Goal: Information Seeking & Learning: Learn about a topic

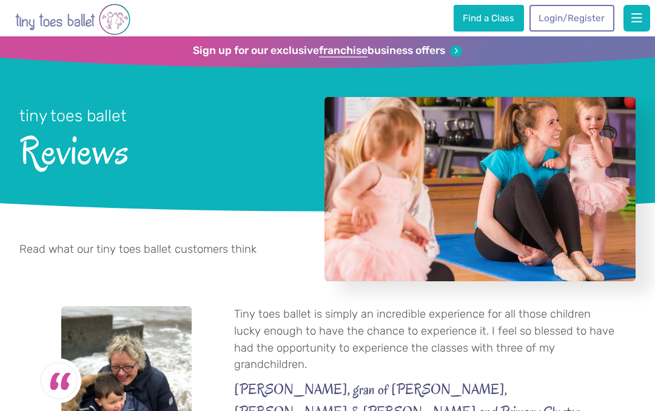
click at [118, 16] on img "Go to home page" at bounding box center [72, 19] width 115 height 34
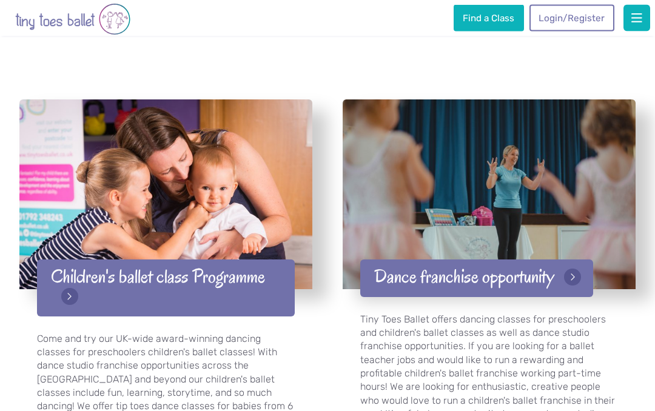
scroll to position [1766, 0]
click at [74, 284] on link "Children's ballet class Programme" at bounding box center [165, 288] width 257 height 57
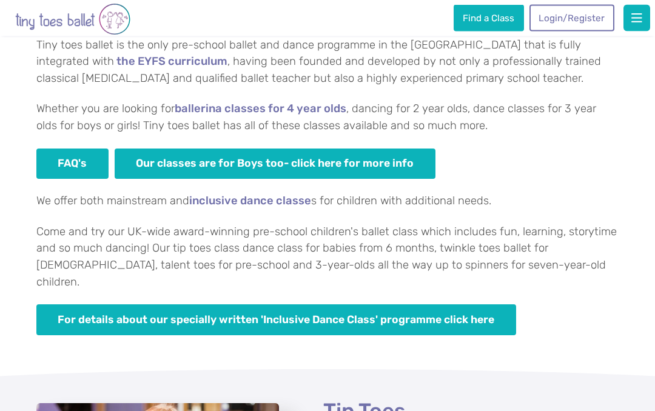
scroll to position [753, 0]
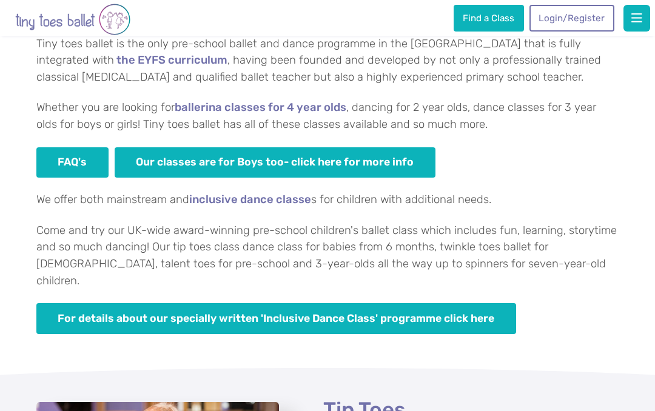
click at [436, 303] on link "For details about our specially written 'Inclusive Dance Class' programme click…" at bounding box center [276, 318] width 480 height 31
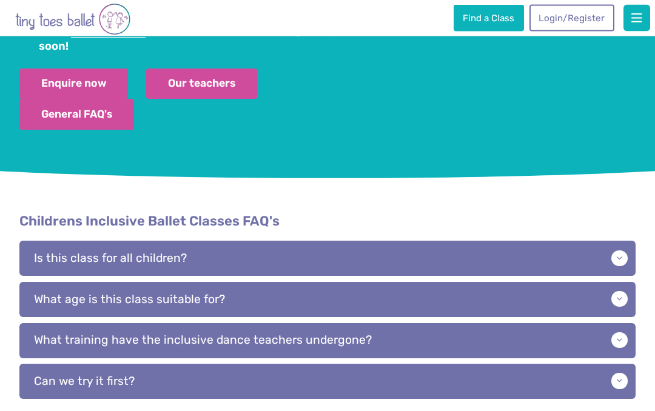
scroll to position [1160, 0]
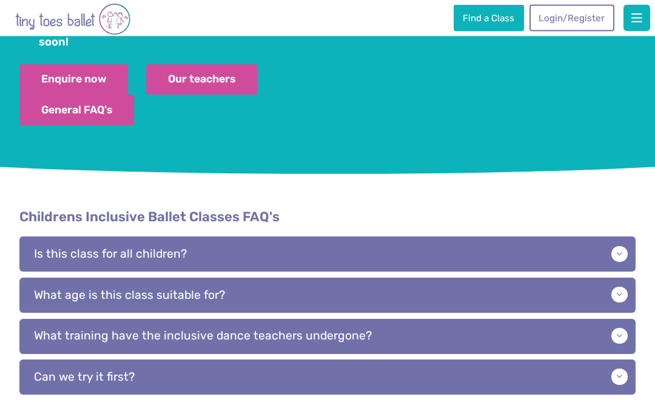
click at [619, 238] on p "Is this class for all children?" at bounding box center [327, 254] width 616 height 35
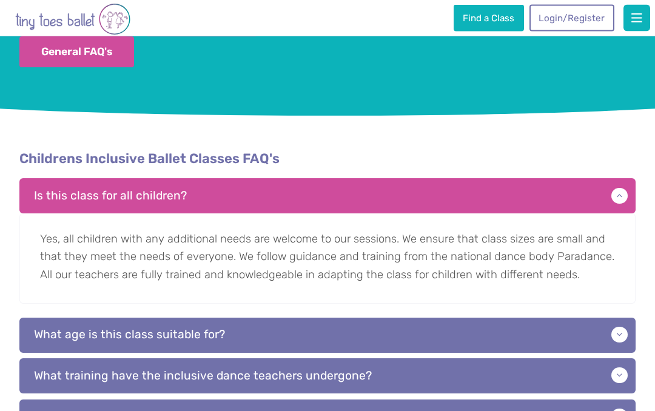
scroll to position [1219, 0]
click at [614, 319] on p "What age is this class suitable for?" at bounding box center [327, 335] width 616 height 35
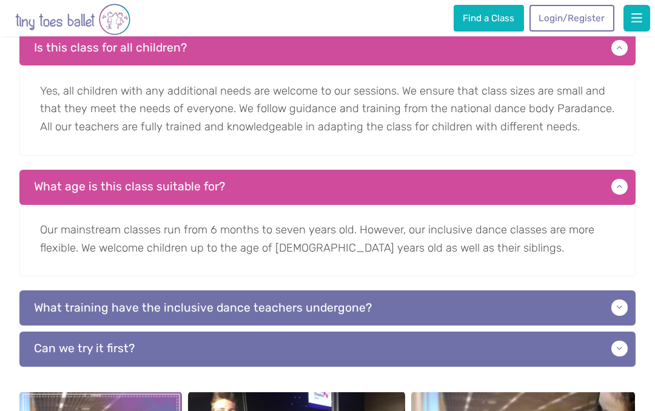
scroll to position [1366, 0]
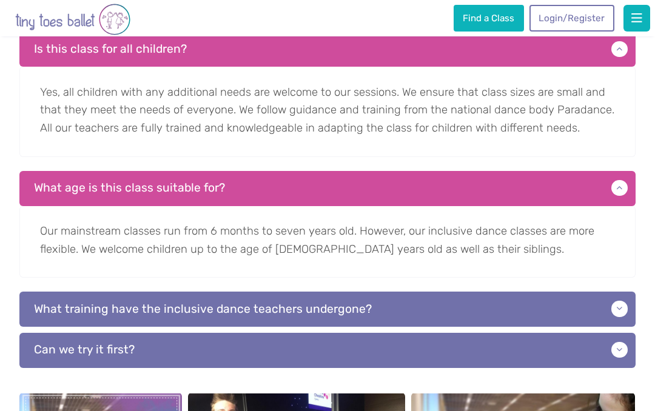
click at [609, 292] on p "What training have the inclusive dance teachers undergone?" at bounding box center [327, 309] width 616 height 35
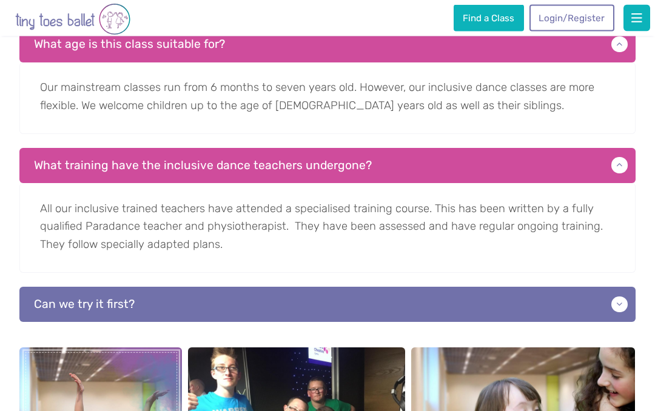
scroll to position [1509, 0]
click at [609, 289] on p "Can we try it first?" at bounding box center [327, 304] width 616 height 35
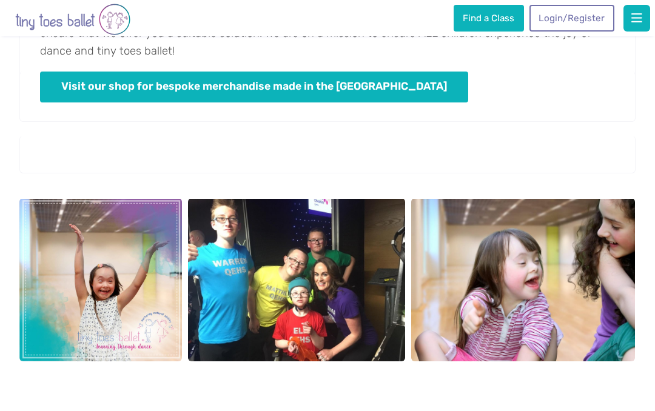
scroll to position [1865, 0]
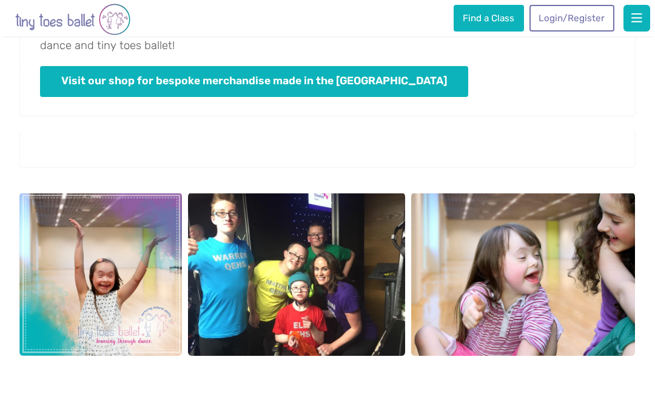
click at [110, 292] on img "View full-size image" at bounding box center [100, 274] width 163 height 163
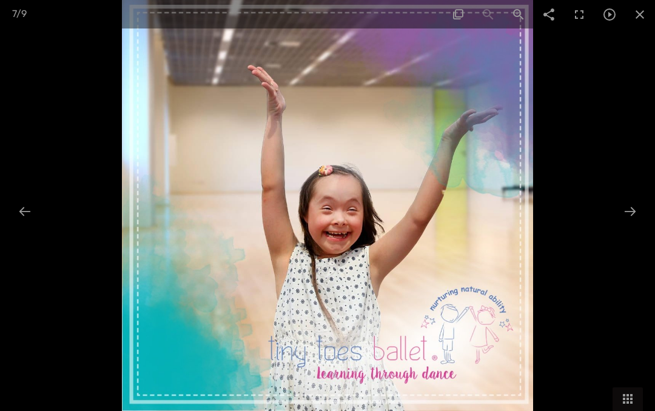
click at [629, 219] on div at bounding box center [629, 212] width 25 height 24
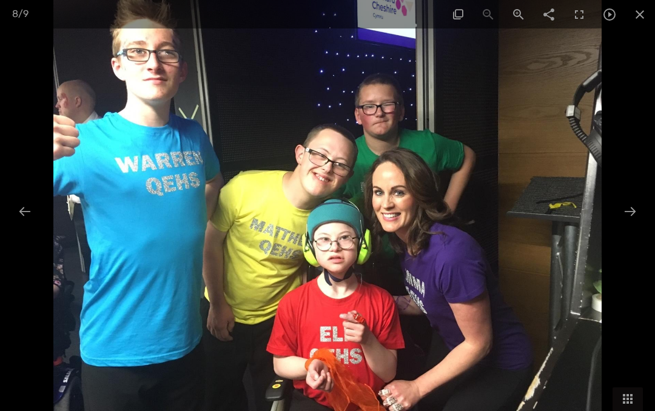
click at [621, 209] on div at bounding box center [629, 212] width 25 height 24
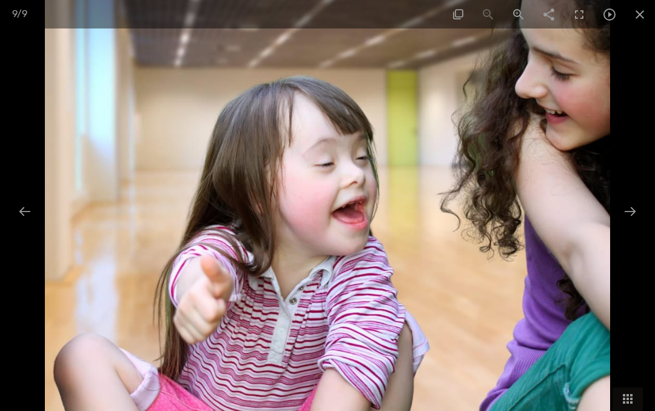
click at [25, 201] on div at bounding box center [24, 212] width 25 height 24
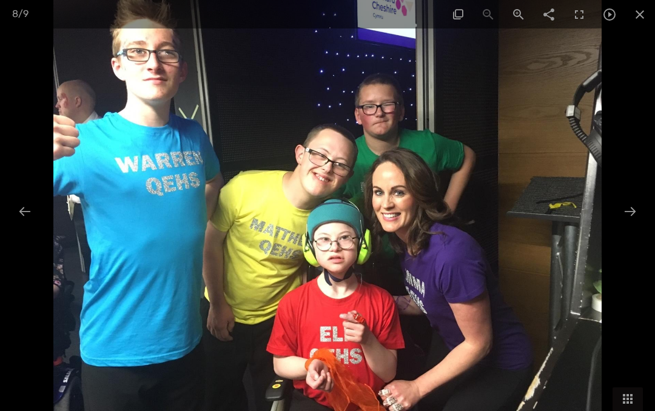
click at [623, 216] on div at bounding box center [629, 212] width 25 height 24
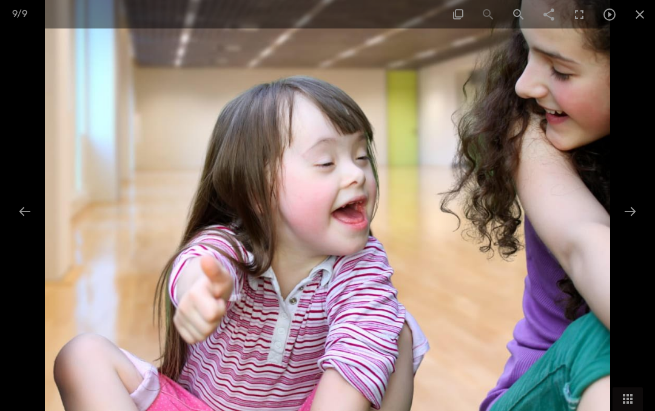
click at [633, 206] on div at bounding box center [629, 212] width 25 height 24
click at [625, 215] on div at bounding box center [629, 212] width 25 height 24
click at [629, 209] on div at bounding box center [629, 212] width 25 height 24
click at [21, 211] on div at bounding box center [24, 212] width 25 height 24
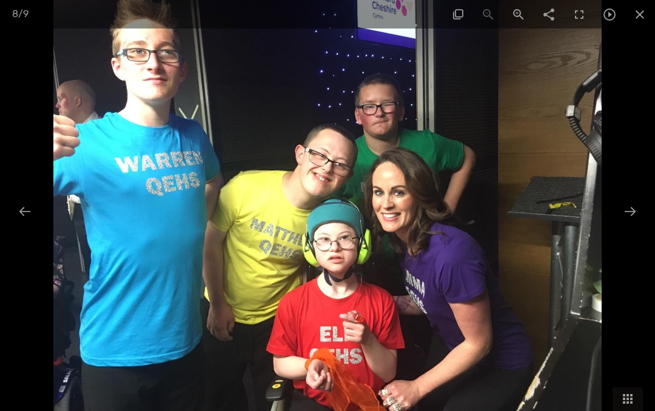
click at [27, 218] on div at bounding box center [24, 212] width 25 height 24
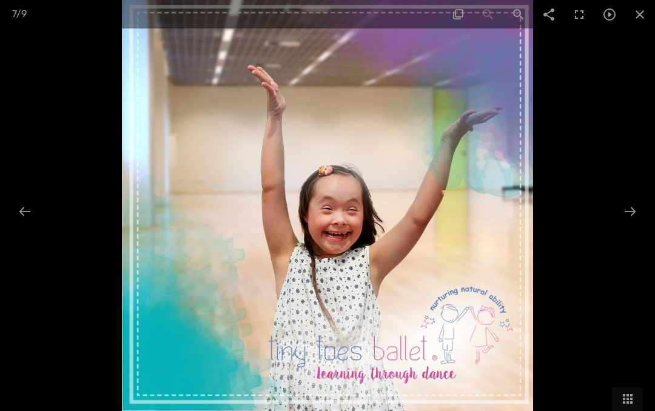
click at [24, 213] on div at bounding box center [24, 212] width 25 height 24
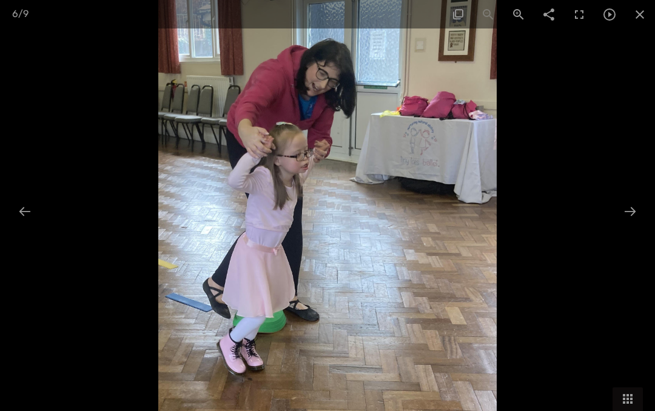
click at [28, 203] on div at bounding box center [24, 212] width 25 height 24
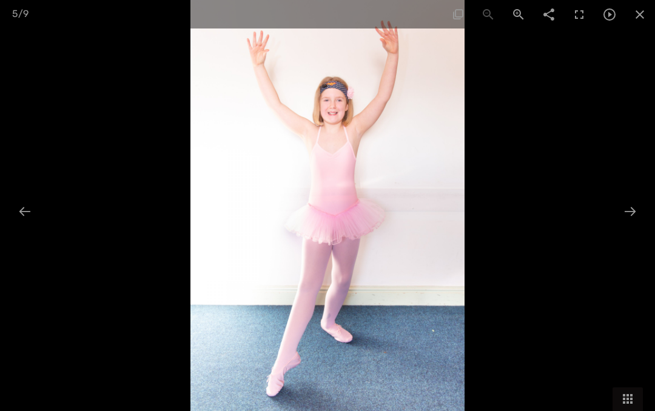
click at [32, 210] on div at bounding box center [24, 212] width 25 height 24
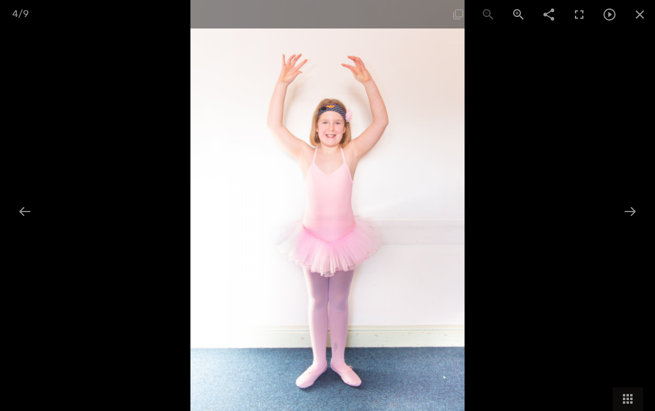
click at [33, 209] on div at bounding box center [24, 212] width 25 height 24
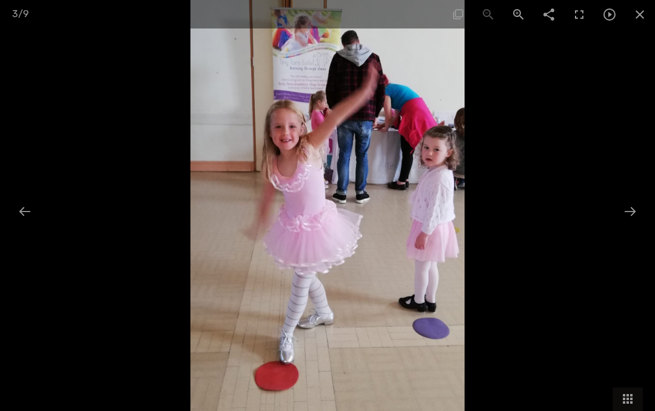
click at [30, 205] on div at bounding box center [24, 212] width 25 height 24
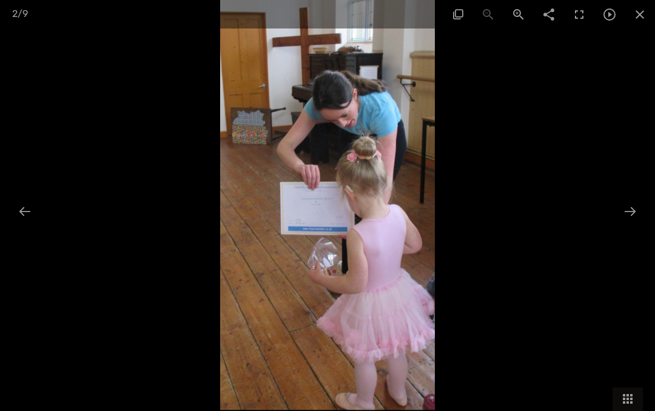
click at [25, 201] on div at bounding box center [24, 212] width 25 height 24
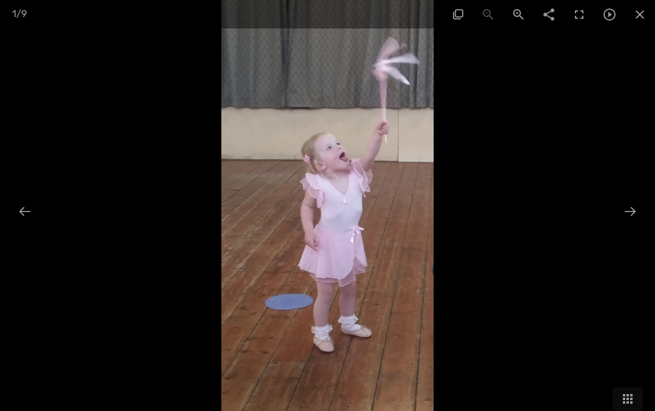
click at [31, 201] on div at bounding box center [24, 212] width 25 height 24
click at [643, 12] on span at bounding box center [640, 14] width 30 height 29
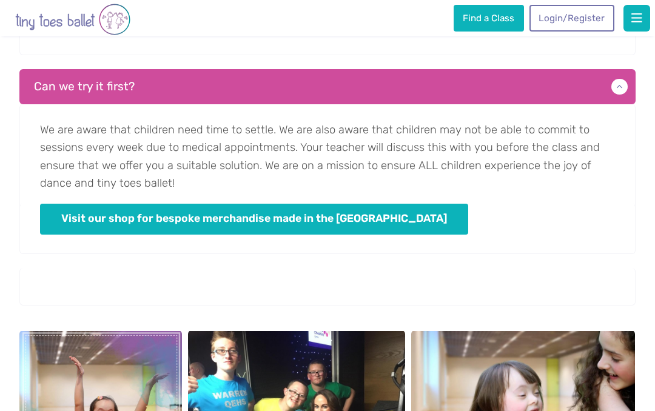
scroll to position [1865, 0]
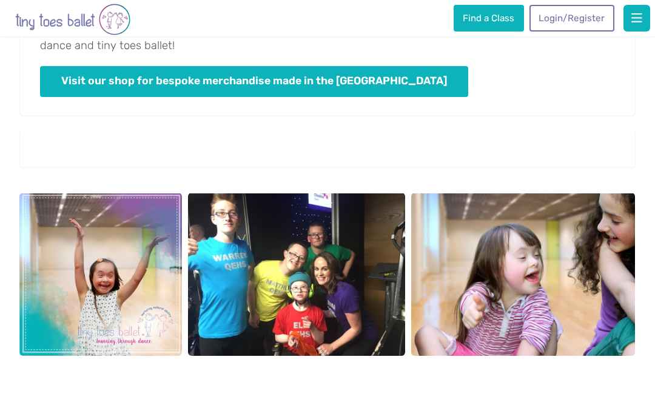
click at [639, 18] on span "button" at bounding box center [636, 18] width 11 height 12
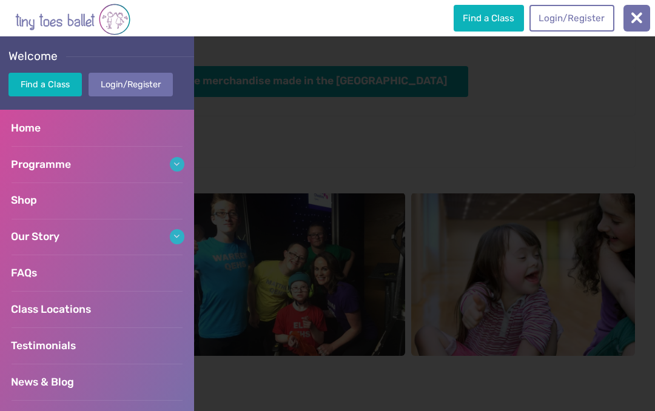
click at [24, 130] on span "Home" at bounding box center [26, 128] width 30 height 12
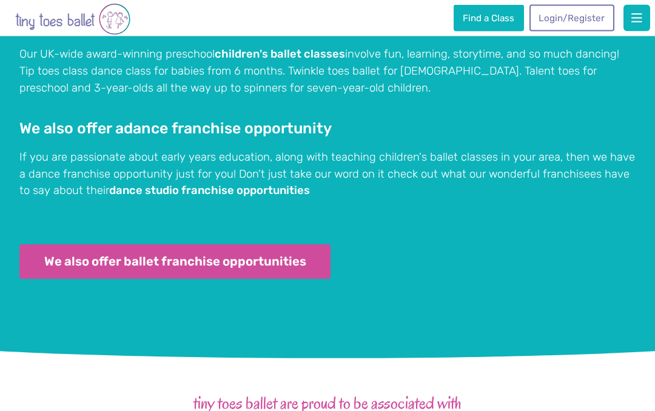
scroll to position [1092, 0]
click at [636, 22] on span "button" at bounding box center [636, 18] width 11 height 12
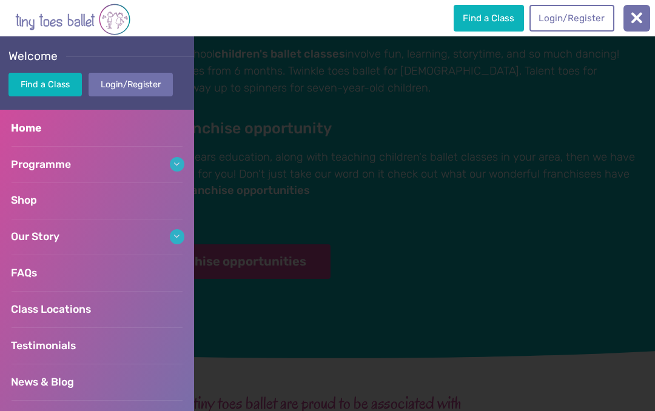
click at [34, 164] on span "Programme" at bounding box center [41, 164] width 60 height 12
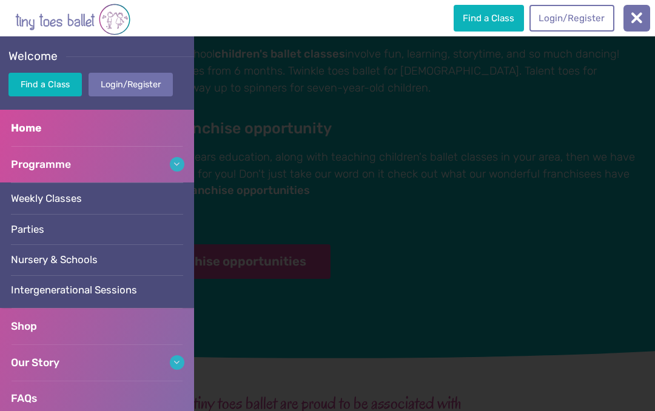
click at [36, 197] on span "Weekly Classes" at bounding box center [46, 198] width 71 height 12
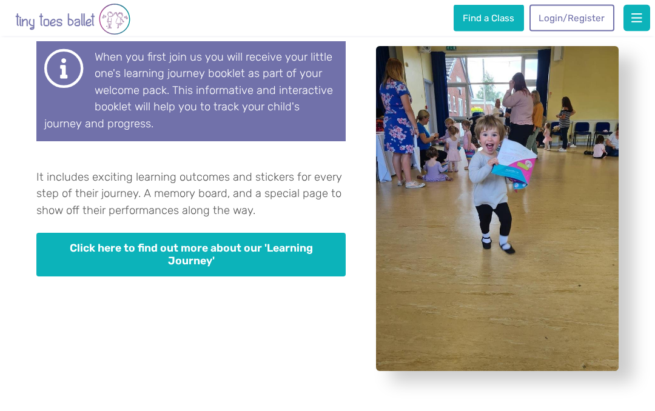
scroll to position [3253, 0]
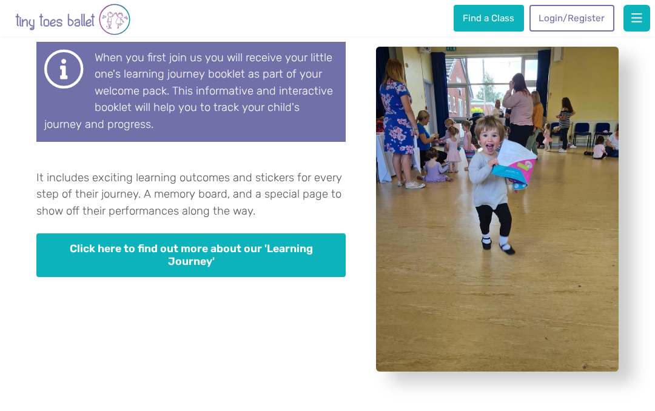
click at [280, 233] on link "Click here to find out more about our 'Learning Journey'" at bounding box center [190, 255] width 309 height 44
